Goal: Task Accomplishment & Management: Use online tool/utility

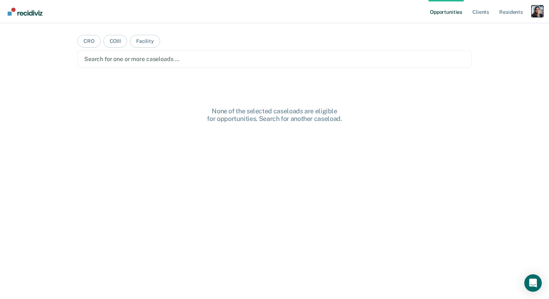
click at [538, 9] on div "Profile dropdown button" at bounding box center [537, 11] width 12 height 12
click at [487, 32] on link "Profile" at bounding box center [508, 29] width 58 height 6
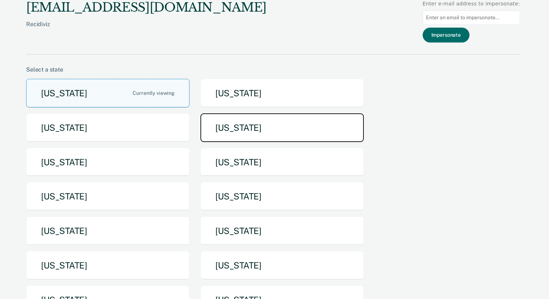
click at [243, 130] on button "[US_STATE]" at bounding box center [281, 127] width 163 height 29
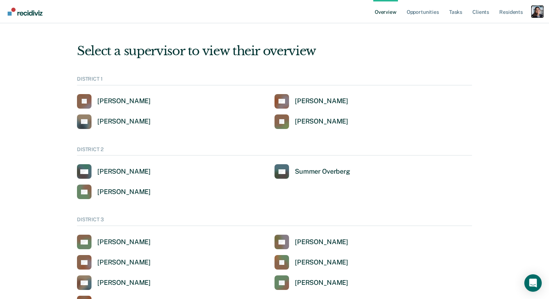
click at [535, 14] on div "Profile dropdown button" at bounding box center [537, 12] width 12 height 12
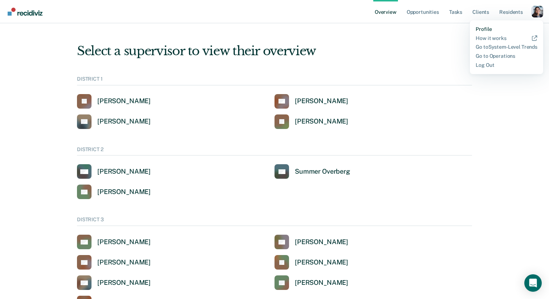
click at [497, 29] on link "Profile" at bounding box center [506, 29] width 62 height 6
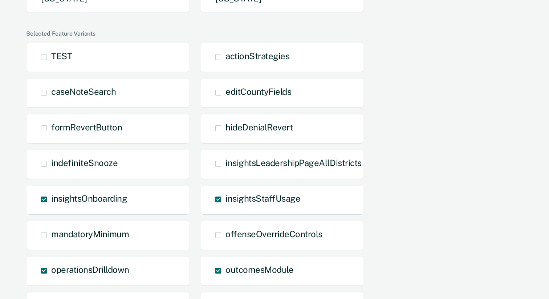
scroll to position [302, 0]
click at [124, 100] on div "caseNoteSearch" at bounding box center [107, 93] width 163 height 30
click at [80, 86] on span "caseNoteSearch" at bounding box center [83, 91] width 65 height 10
click at [51, 98] on input "caseNoteSearch" at bounding box center [51, 98] width 0 height 0
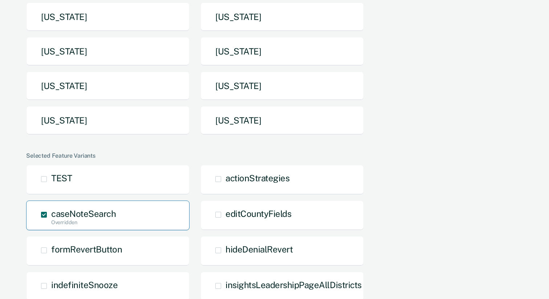
scroll to position [0, 0]
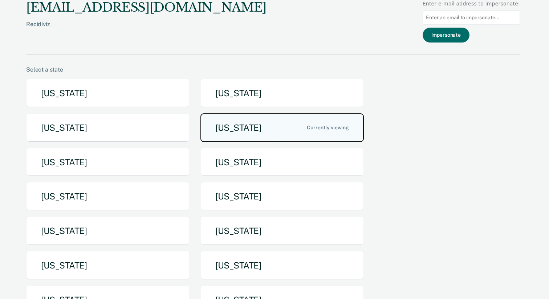
click at [241, 131] on button "[US_STATE]" at bounding box center [281, 127] width 163 height 29
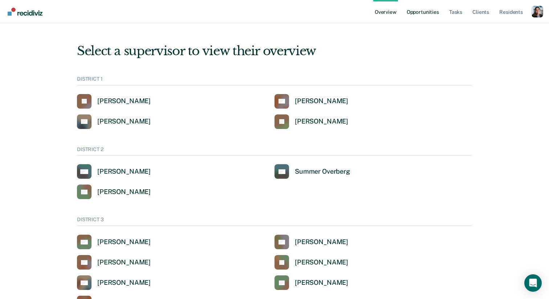
click at [418, 11] on link "Opportunities" at bounding box center [422, 11] width 35 height 23
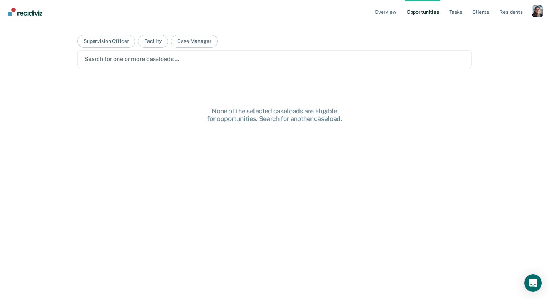
click at [203, 65] on div "Search for one or more caseloads …" at bounding box center [274, 58] width 394 height 17
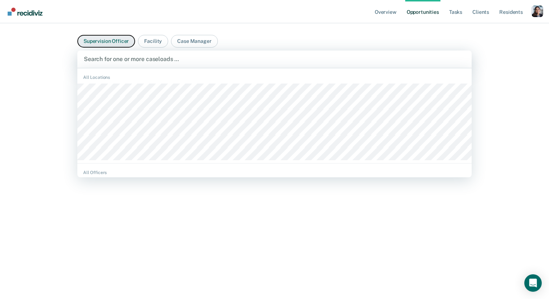
click at [119, 41] on button "Supervision Officer" at bounding box center [106, 41] width 58 height 13
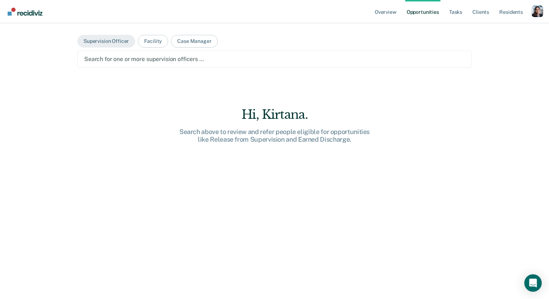
click at [124, 56] on div at bounding box center [274, 59] width 380 height 8
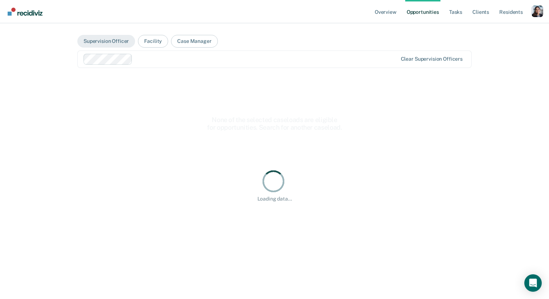
click at [177, 53] on div "Clear supervision officers" at bounding box center [274, 58] width 394 height 17
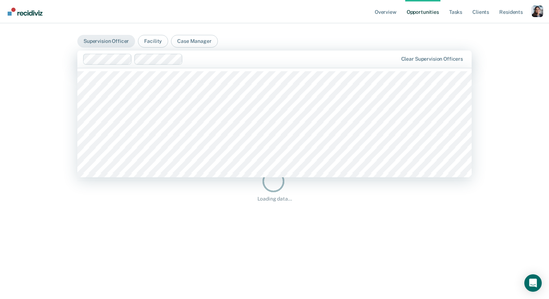
click at [221, 61] on div at bounding box center [292, 59] width 212 height 8
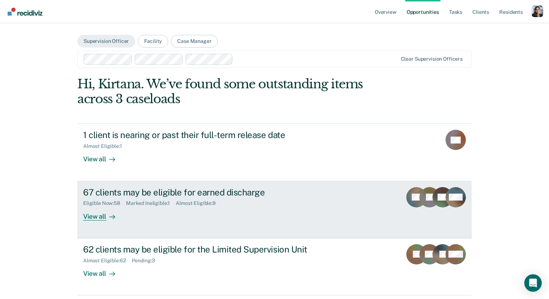
click at [194, 211] on div "67 clients may be eligible for earned discharge Eligible Now : 58 Marked Inelig…" at bounding box center [219, 203] width 272 height 33
